Goal: Navigation & Orientation: Find specific page/section

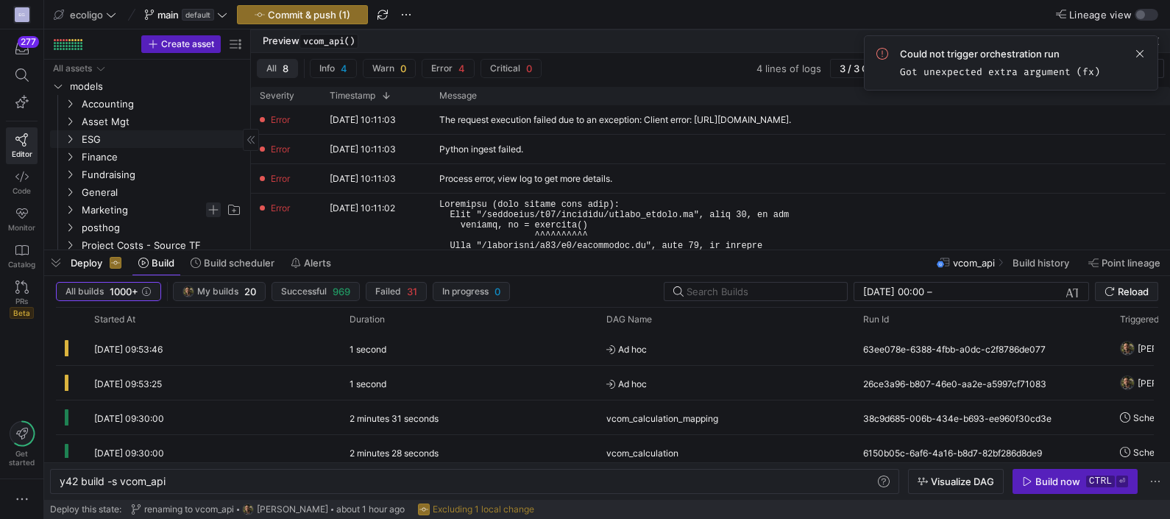
scroll to position [0, 105]
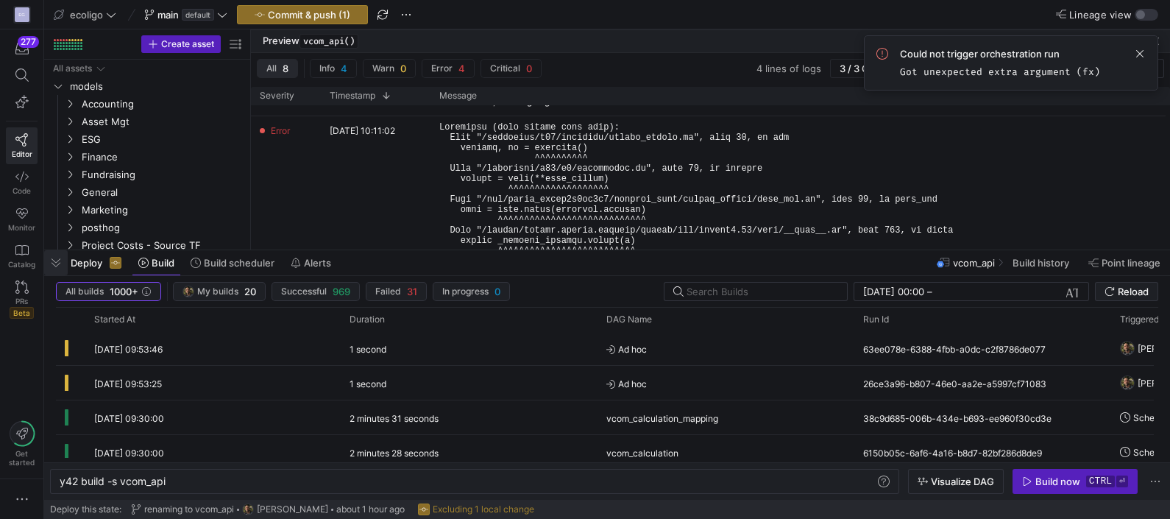
click at [58, 266] on span "button" at bounding box center [56, 262] width 24 height 25
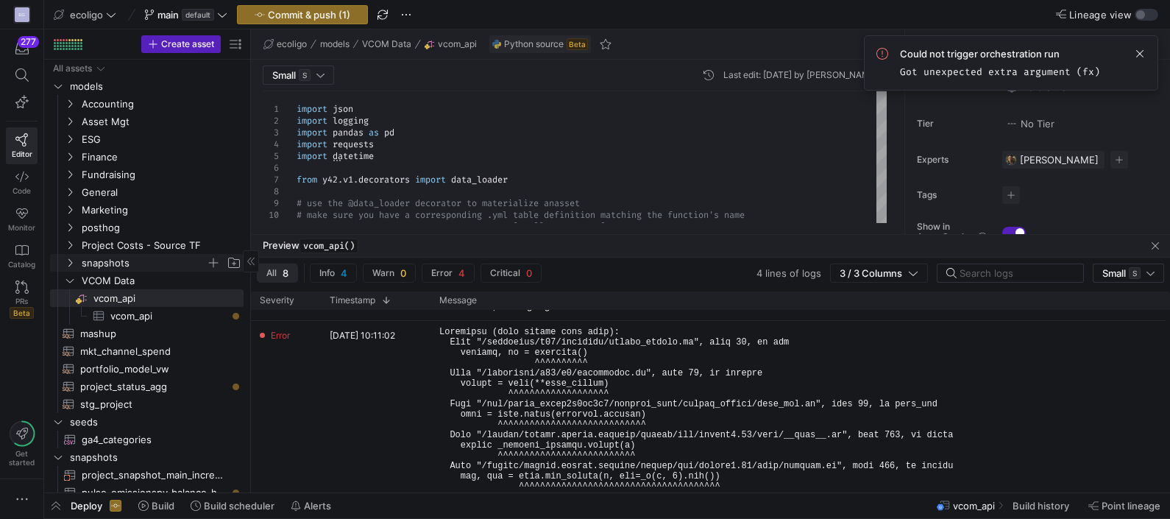
click at [67, 265] on icon "Press SPACE to select this row." at bounding box center [70, 262] width 10 height 9
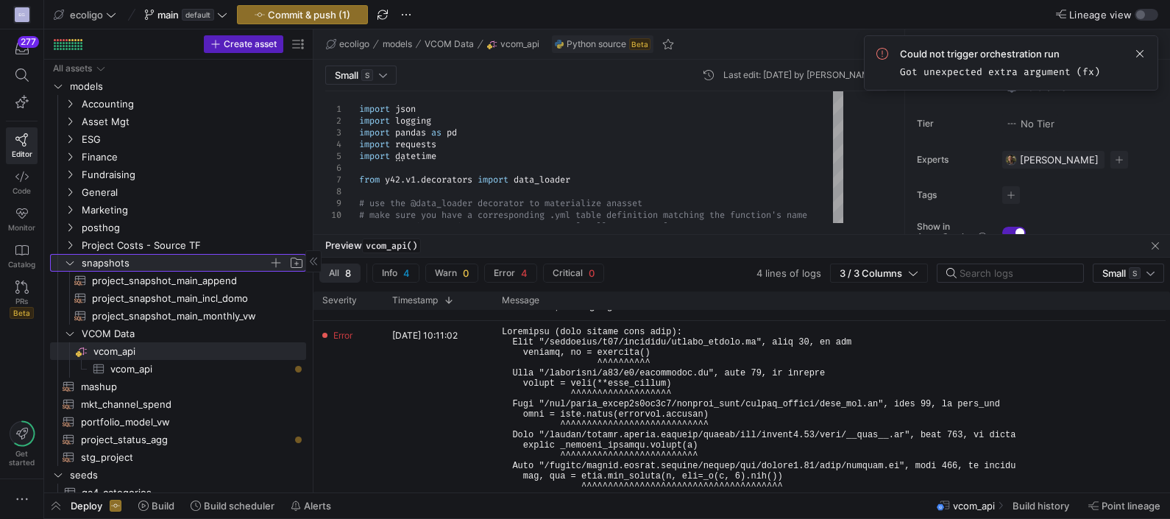
drag, startPoint x: 249, startPoint y: 214, endPoint x: 311, endPoint y: 210, distance: 62.7
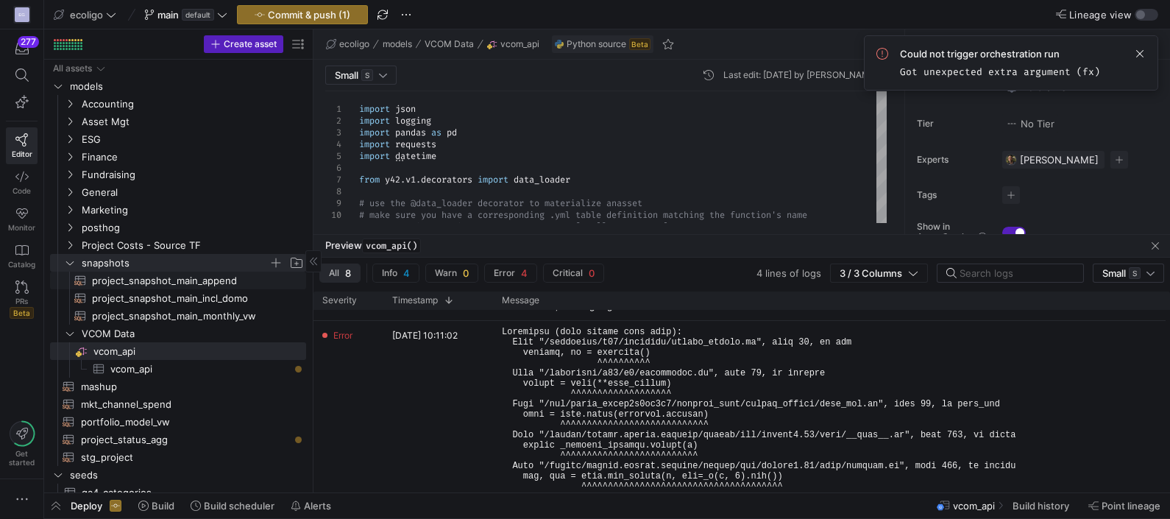
click at [186, 286] on span "project_snapshot_main_append​​​​​​​​​​" at bounding box center [190, 280] width 197 height 17
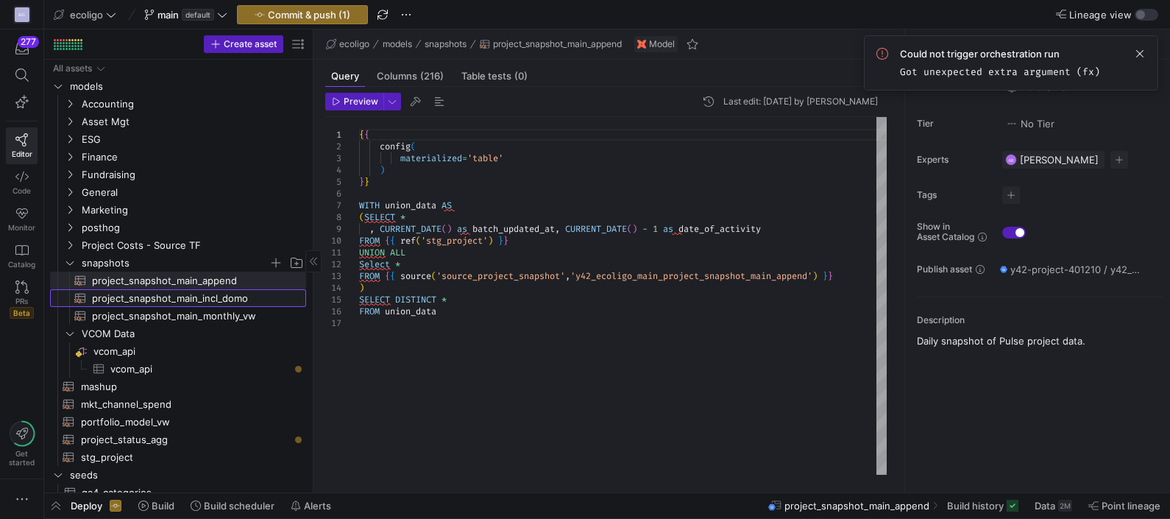
click at [167, 294] on span "project_snapshot_main_incl_domo​​​​​​​​​​" at bounding box center [190, 298] width 197 height 17
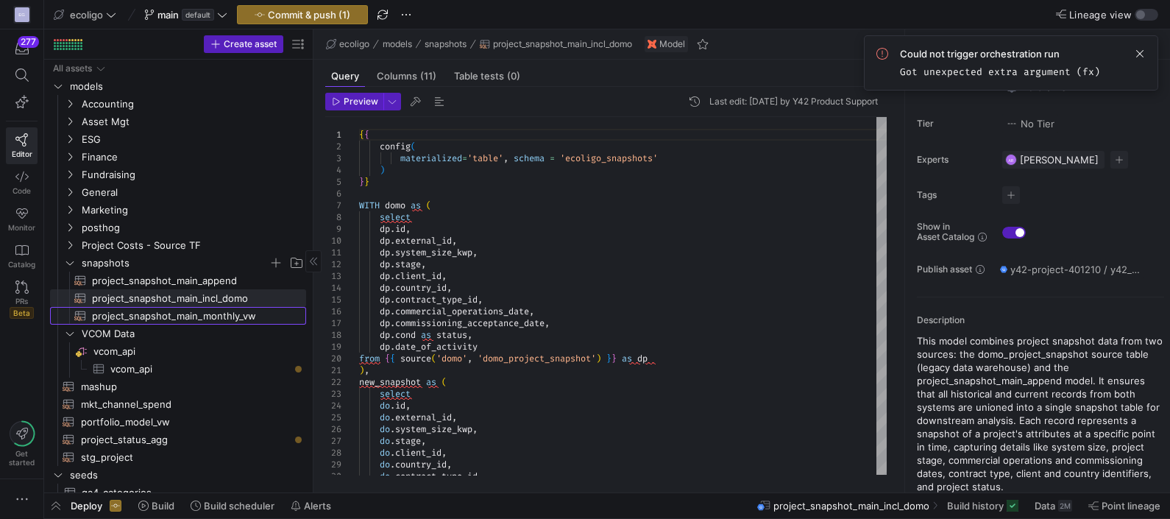
click at [147, 314] on span "project_snapshot_main_monthly_vw​​​​​​​​​​" at bounding box center [190, 316] width 197 height 17
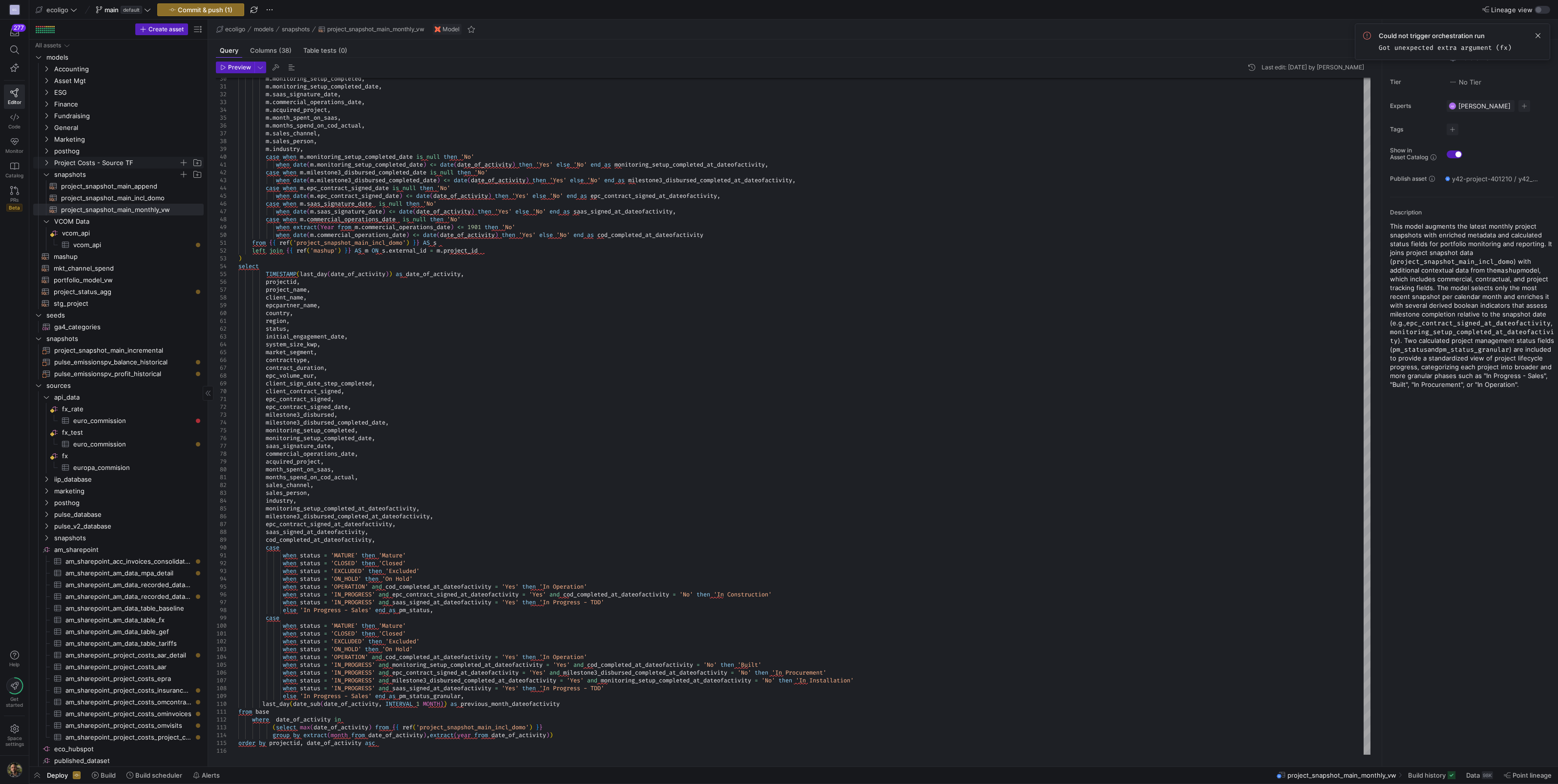
click at [44, 160] on icon "Press SPACE to select this row." at bounding box center [46, 163] width 7 height 6
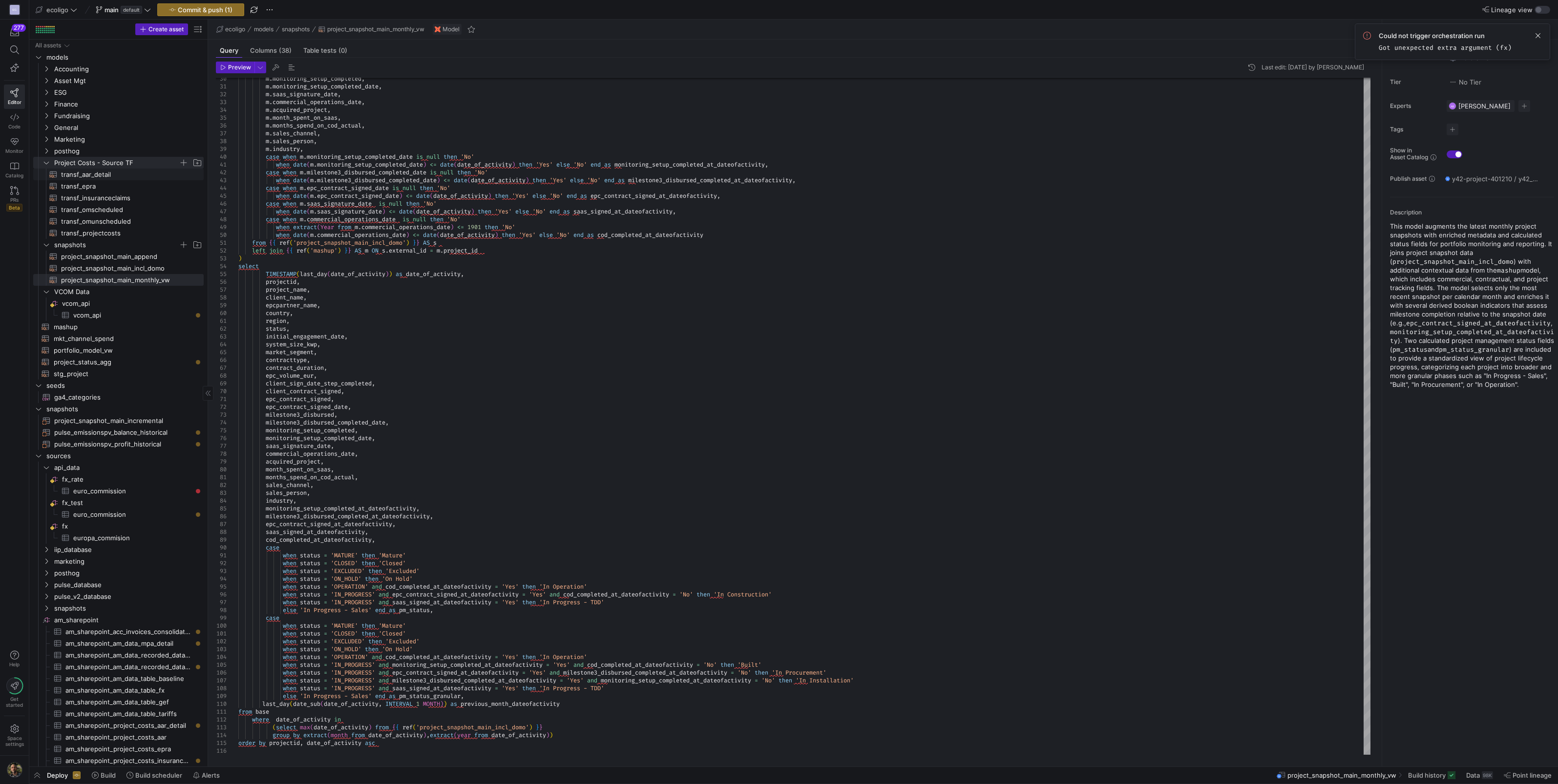
click at [96, 175] on span "transf_aar_detail​​​​​​​​​​" at bounding box center [126, 174] width 131 height 11
type textarea "{{ config( materialized='table', schema = 'schema_projectcosts' ) }} SELECT 'AA…"
